Goal: Check status: Check status

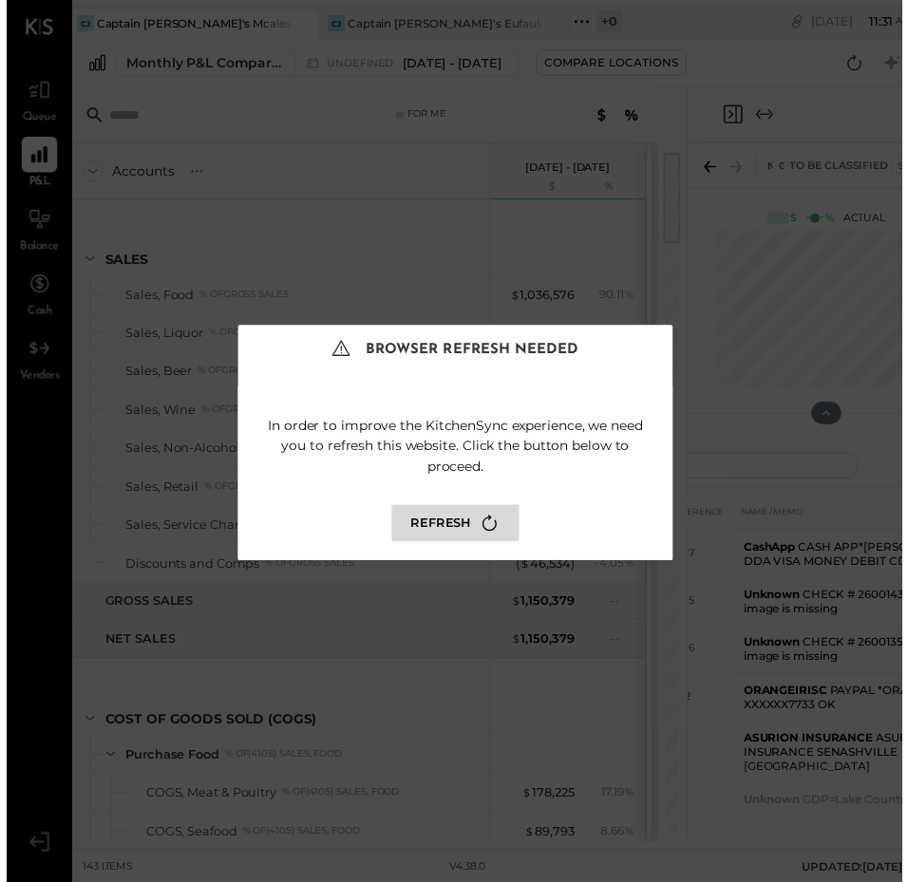
click at [418, 537] on button "Refresh" at bounding box center [454, 530] width 129 height 37
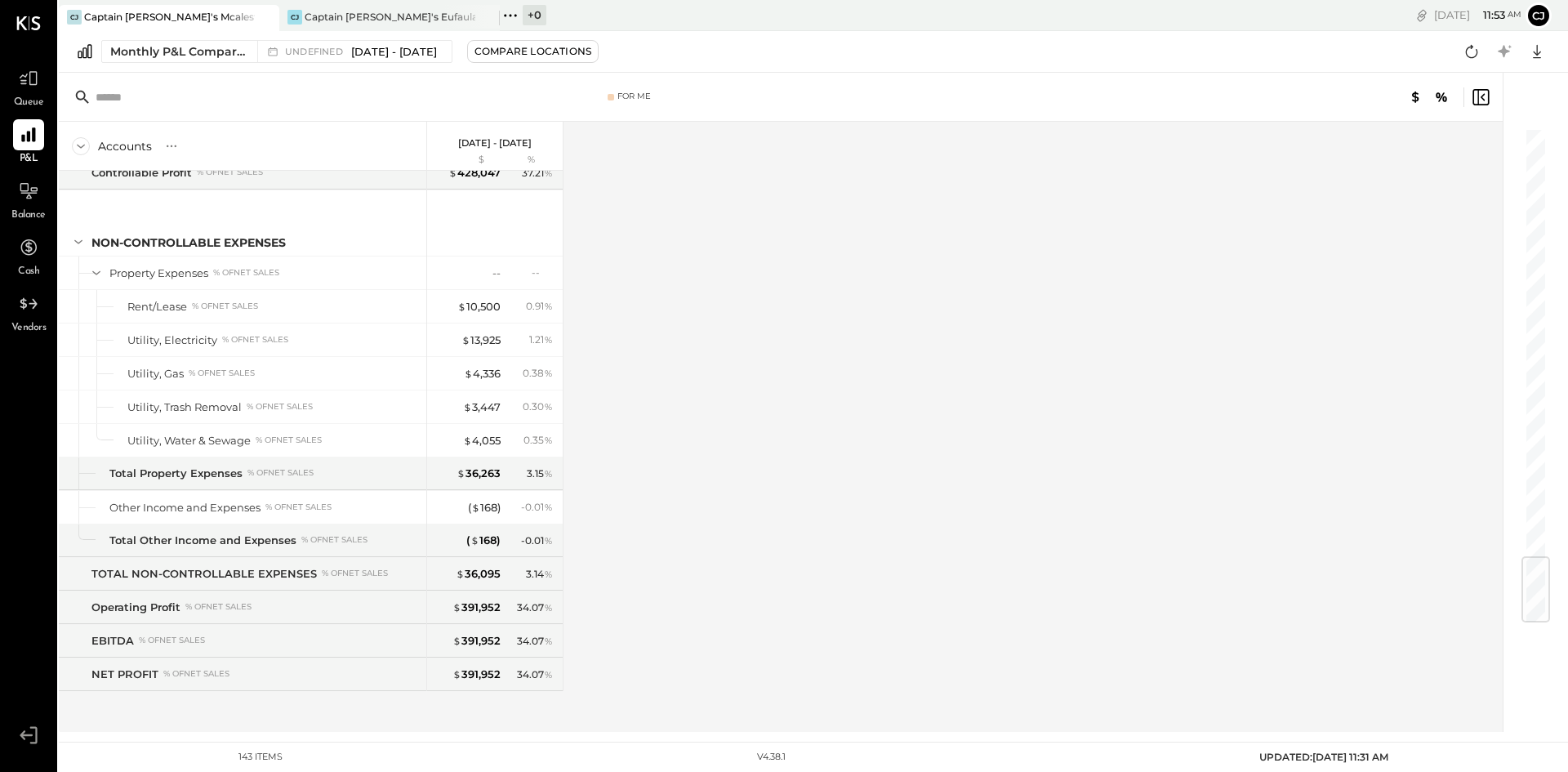
scroll to position [3625, 0]
